Goal: Information Seeking & Learning: Learn about a topic

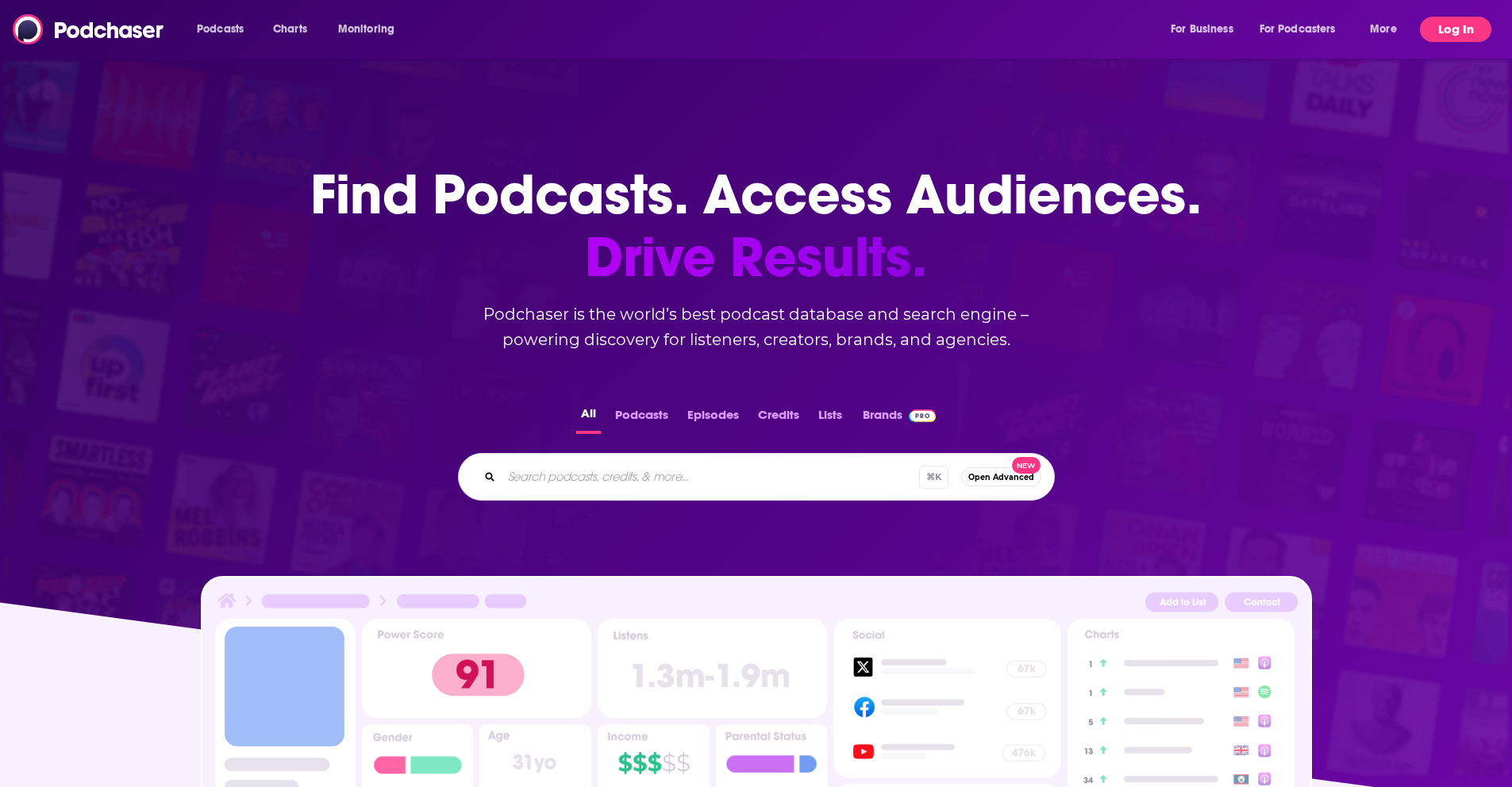
click at [1458, 24] on button "Log In" at bounding box center [1455, 29] width 71 height 26
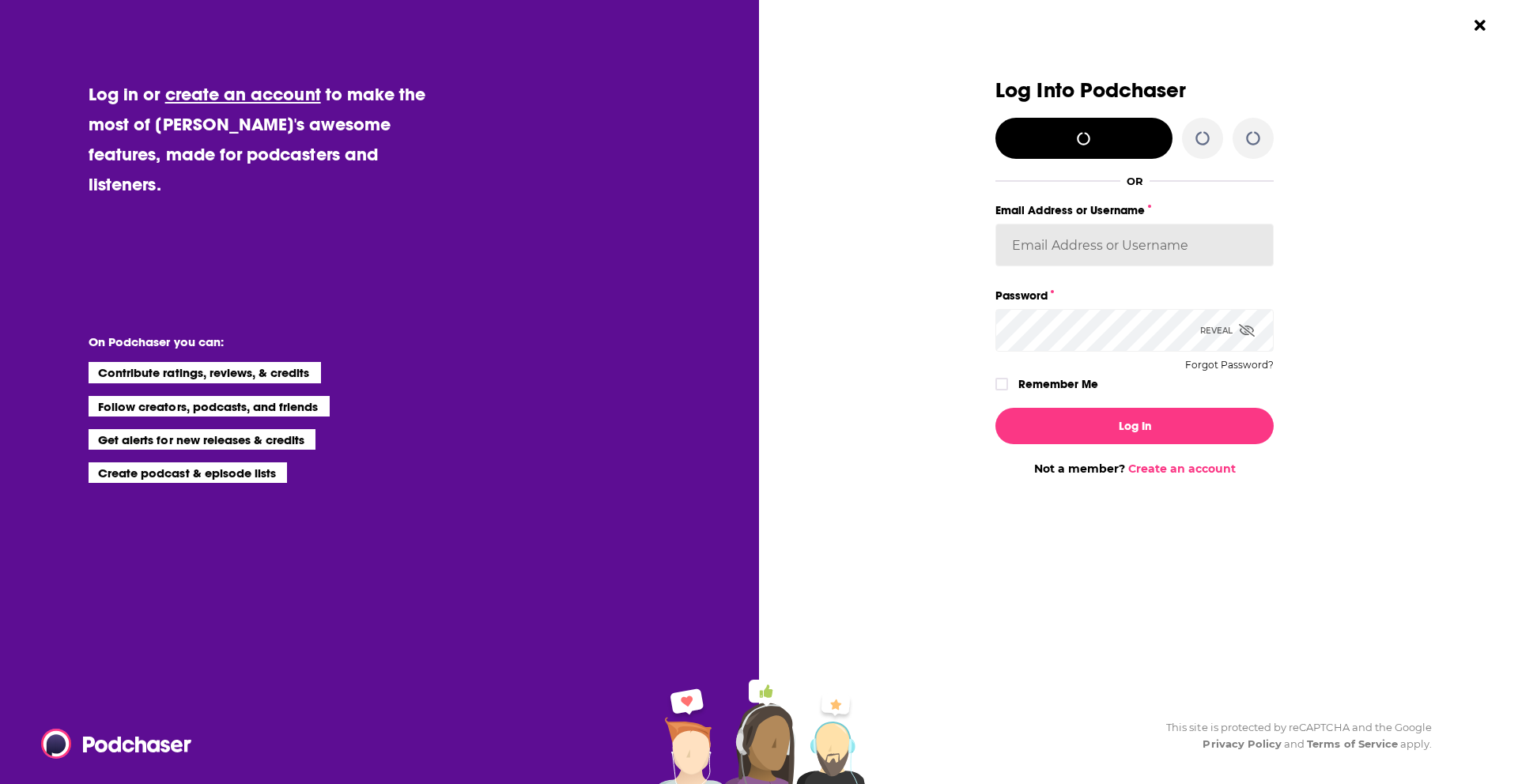
type input "[PERSON_NAME][EMAIL_ADDRESS][DOMAIN_NAME]"
click at [1088, 429] on button "Log In" at bounding box center [1135, 426] width 278 height 36
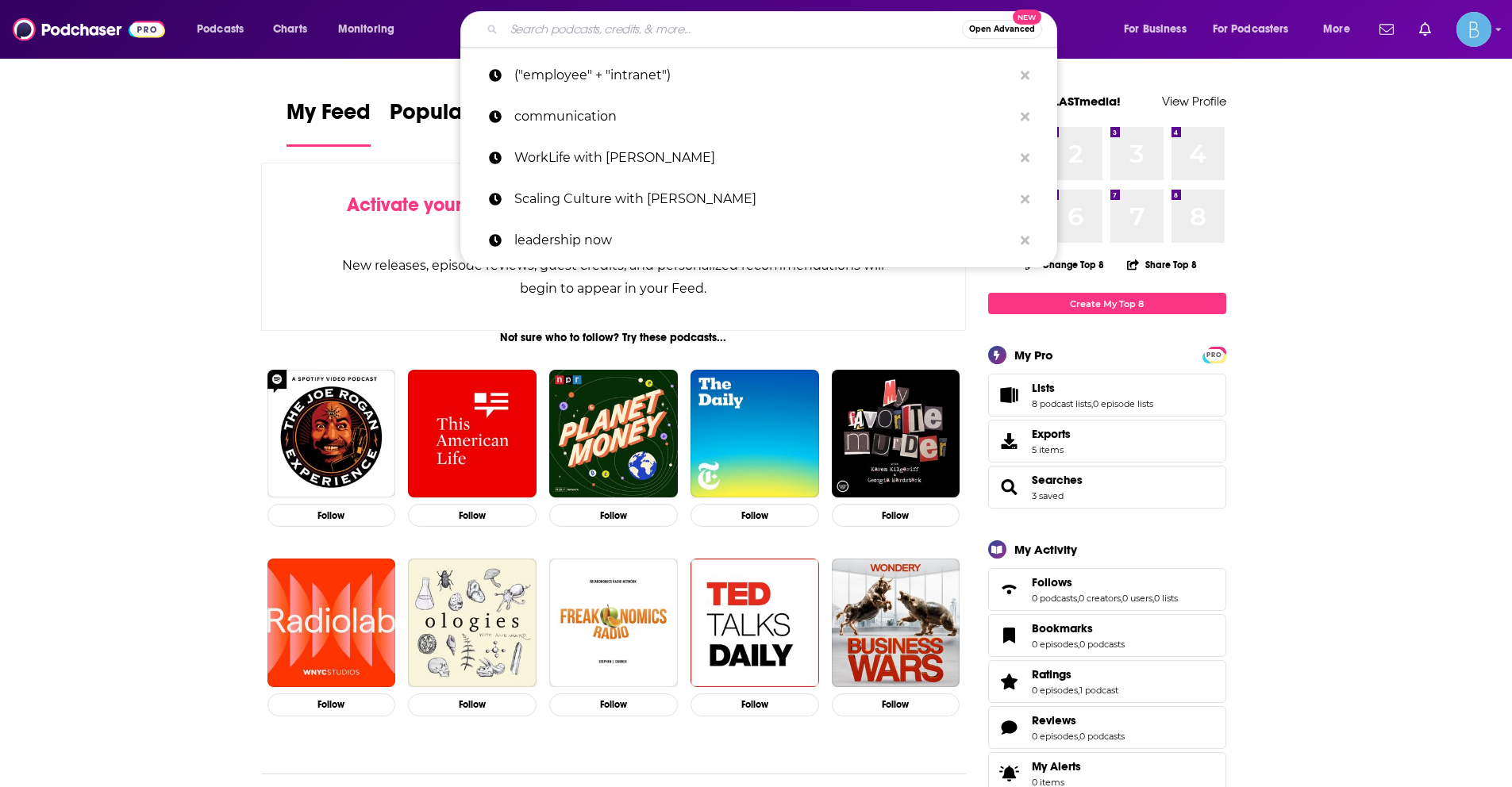
click at [837, 28] on input "Search podcasts, credits, & more..." at bounding box center [732, 29] width 458 height 26
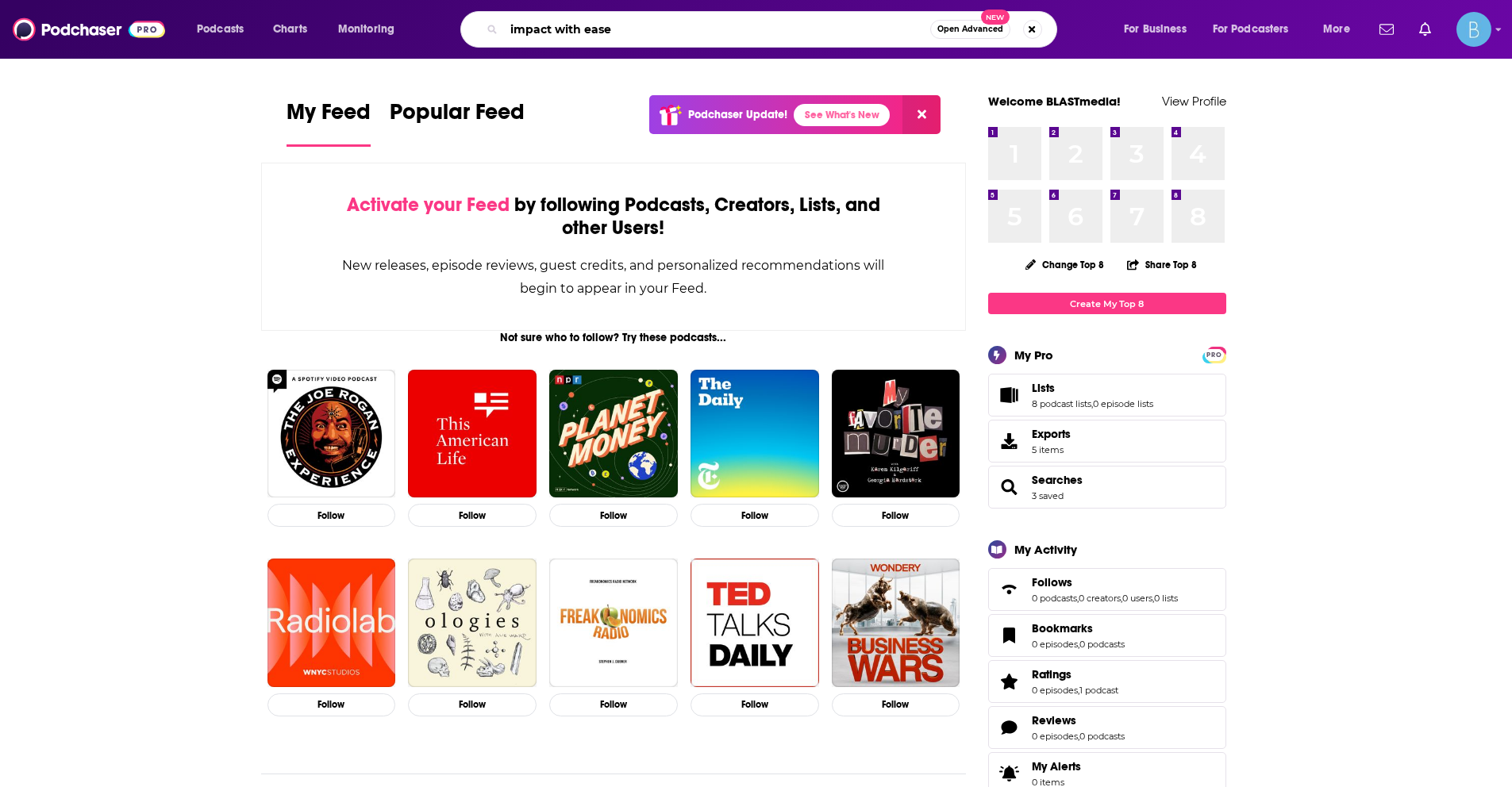
type input "impact with ease"
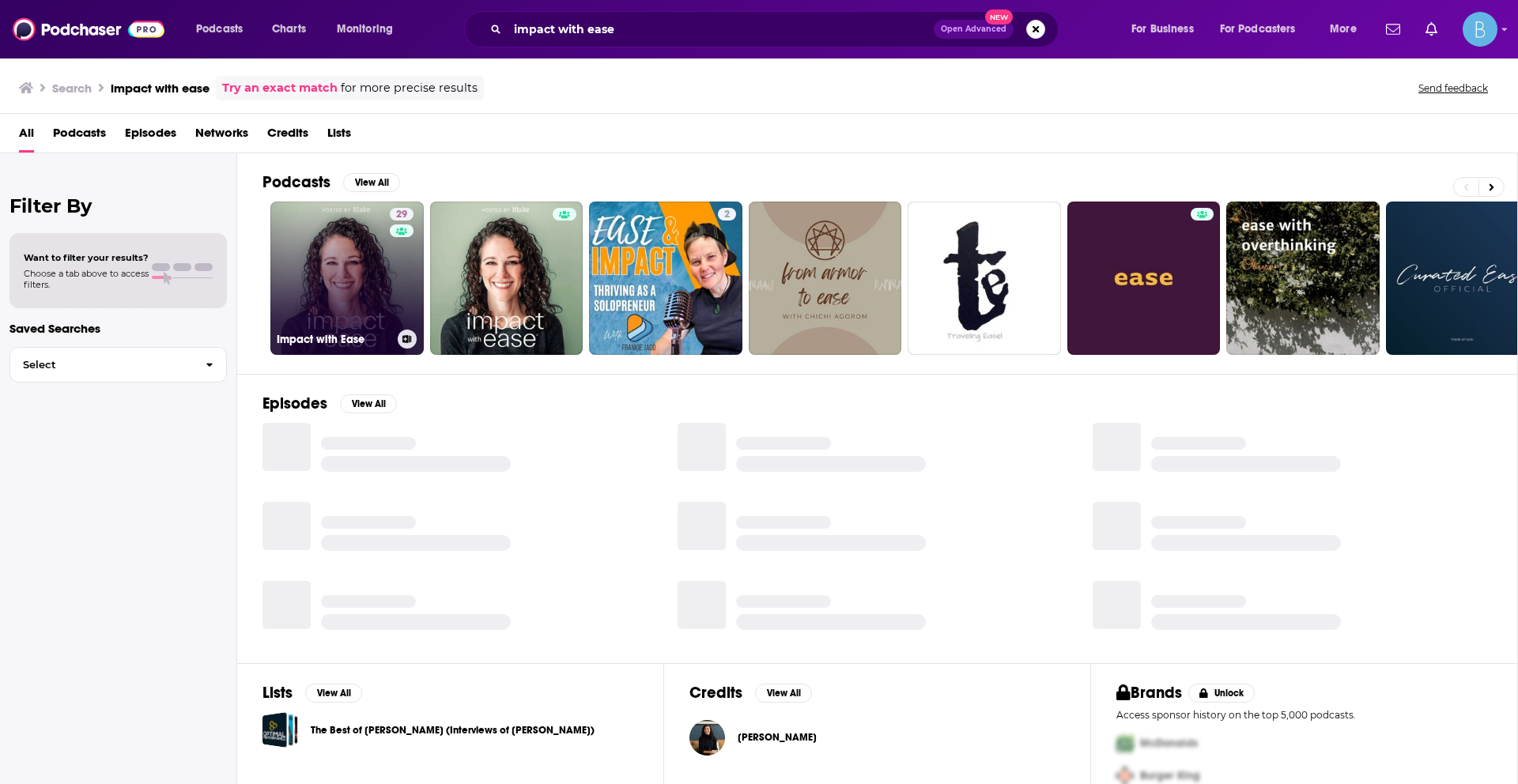
click at [378, 249] on link "29 Impact with Ease" at bounding box center [347, 278] width 153 height 153
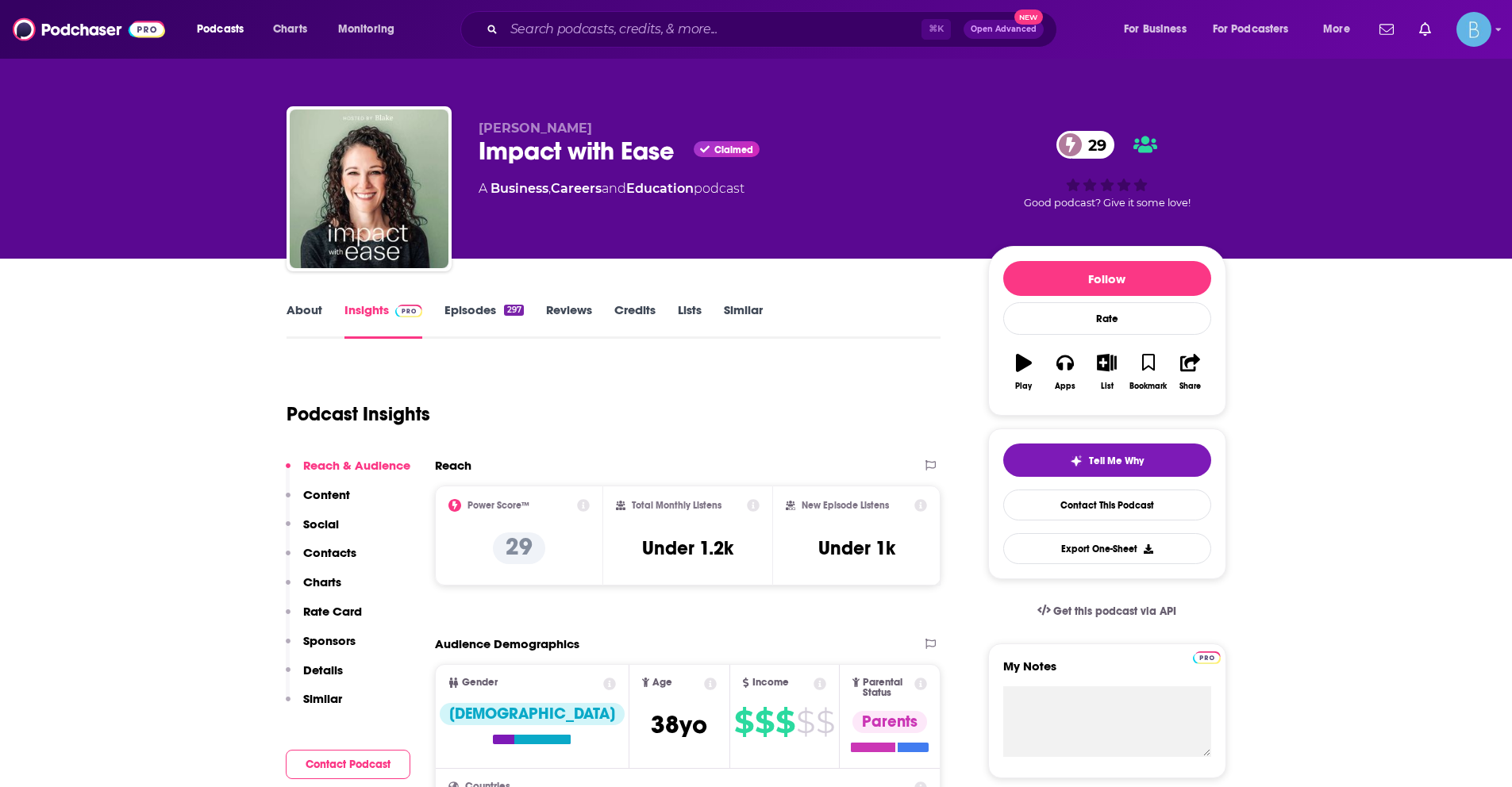
click at [314, 313] on link "About" at bounding box center [304, 320] width 36 height 36
